Goal: Information Seeking & Learning: Learn about a topic

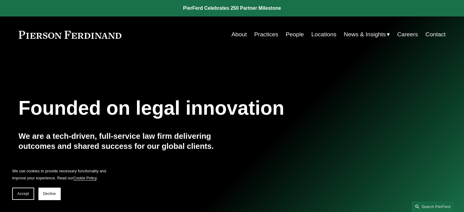
click at [263, 34] on link "Practices" at bounding box center [266, 35] width 24 height 12
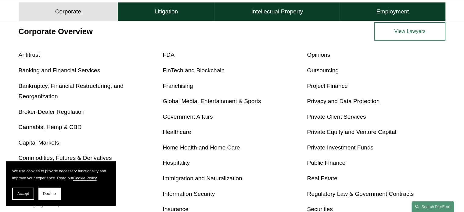
scroll to position [224, 0]
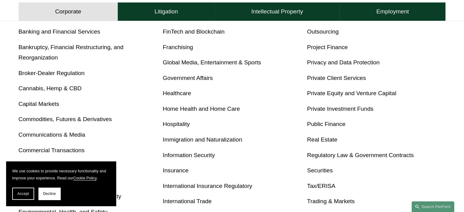
click at [132, 118] on p "Commodities, Futures & Derivatives" at bounding box center [88, 119] width 138 height 11
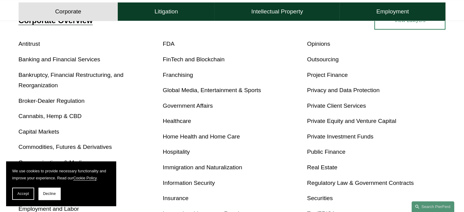
scroll to position [224, 0]
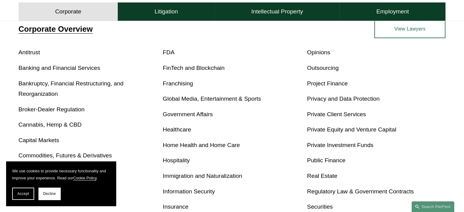
click at [79, 68] on link "Banking and Financial Services" at bounding box center [60, 68] width 82 height 6
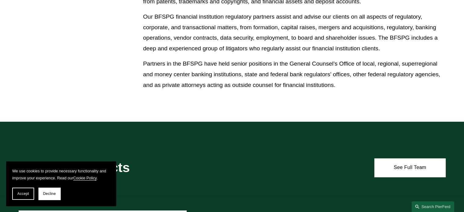
scroll to position [432, 0]
